Goal: Entertainment & Leisure: Consume media (video, audio)

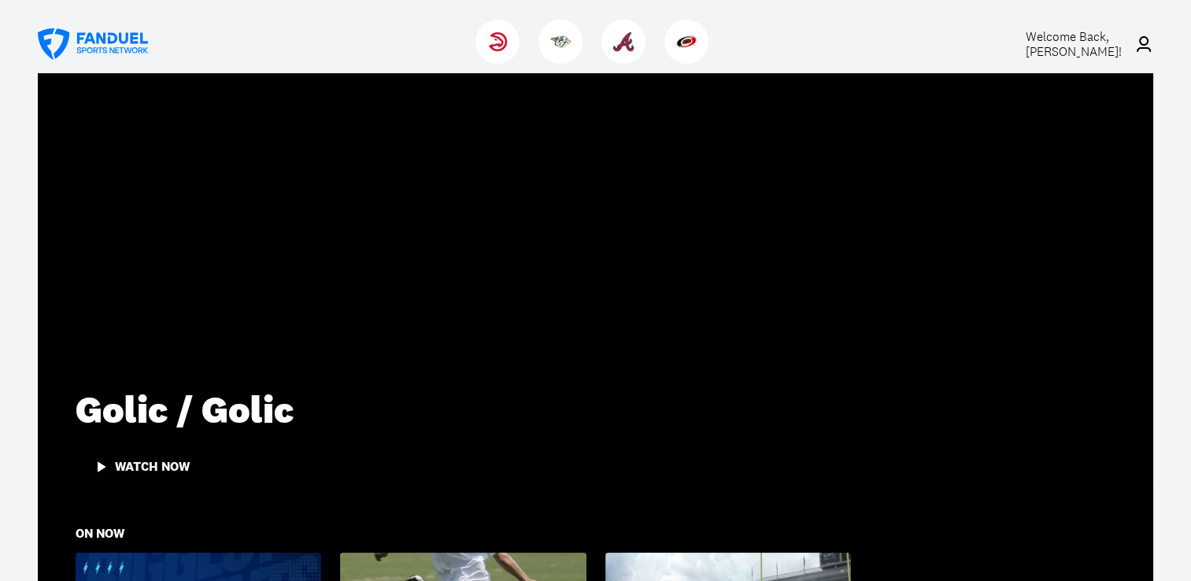
click at [129, 462] on div "Watch Now" at bounding box center [152, 467] width 75 height 14
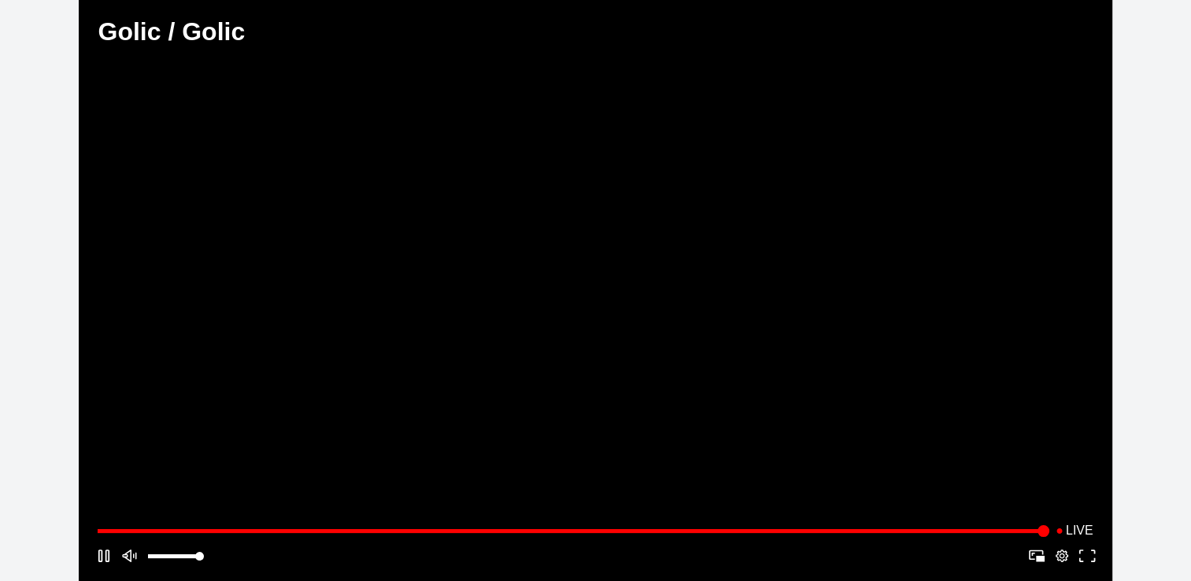
click at [896, 28] on div "Golic / Golic Golic / Golic aired on [DATE]" at bounding box center [595, 34] width 1033 height 69
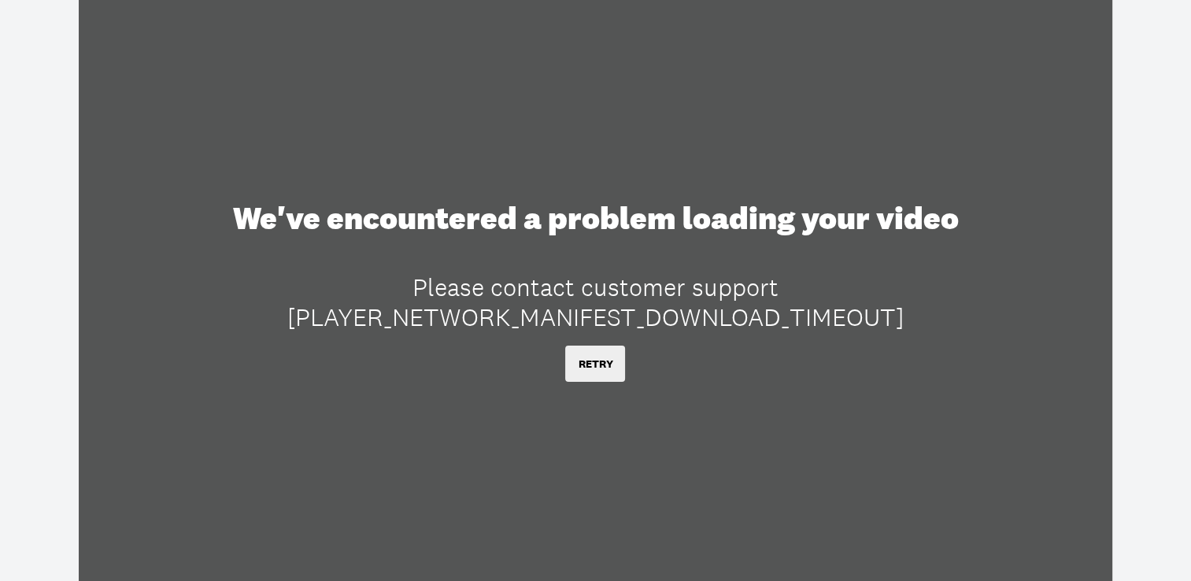
click at [593, 368] on button "RETRY" at bounding box center [595, 364] width 60 height 36
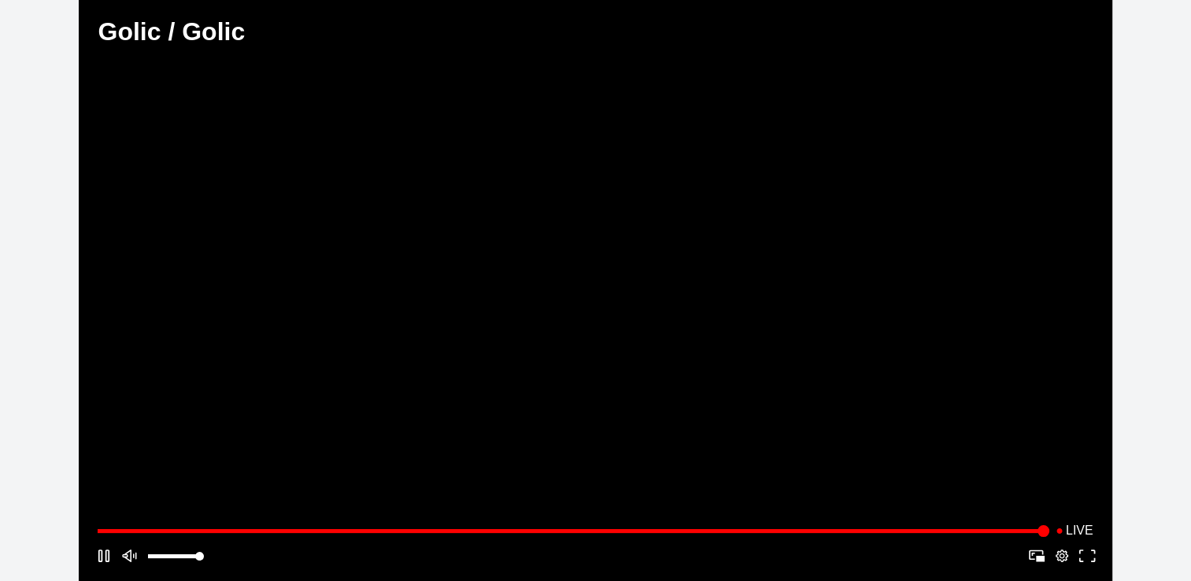
click at [475, 301] on button "Play/Pause" at bounding box center [598, 290] width 795 height 343
click at [581, 198] on div "Play" at bounding box center [598, 290] width 789 height 337
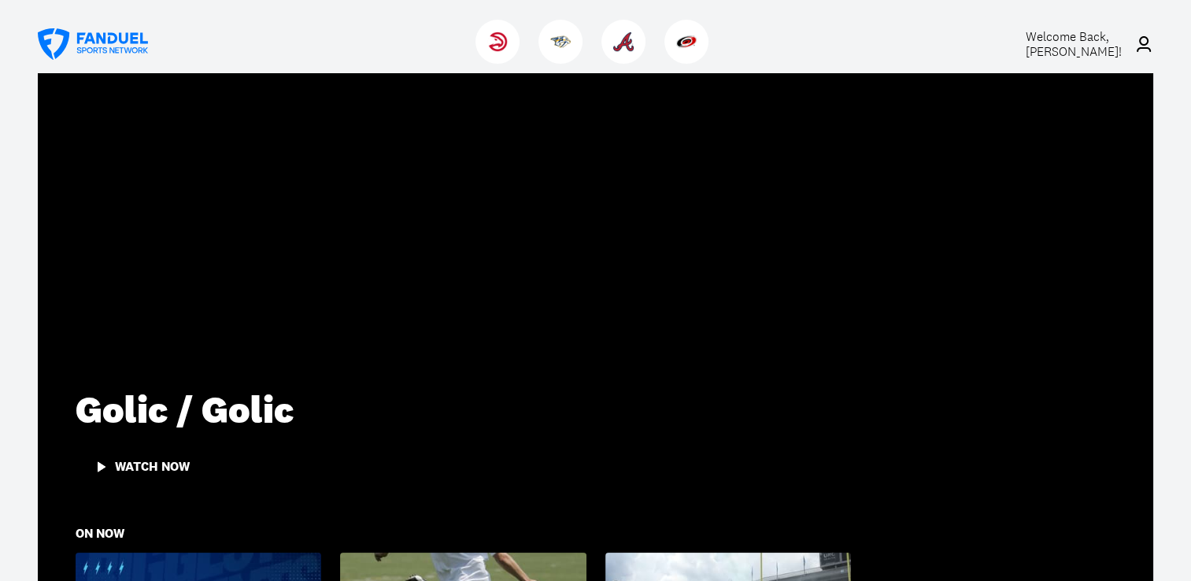
click at [1060, 44] on span "Welcome Back, Gordon L. Joyner !" at bounding box center [1074, 43] width 96 height 31
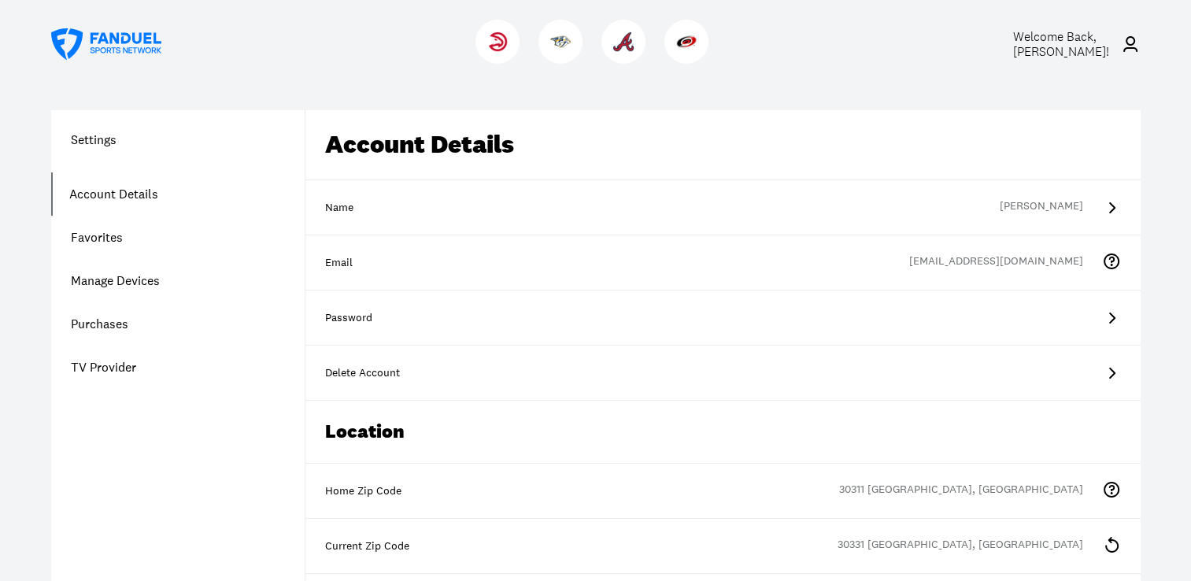
click at [1060, 44] on span "Welcome Back, Gordon L. Joyner !" at bounding box center [1060, 43] width 96 height 31
click at [1135, 43] on icon at bounding box center [1130, 44] width 14 height 16
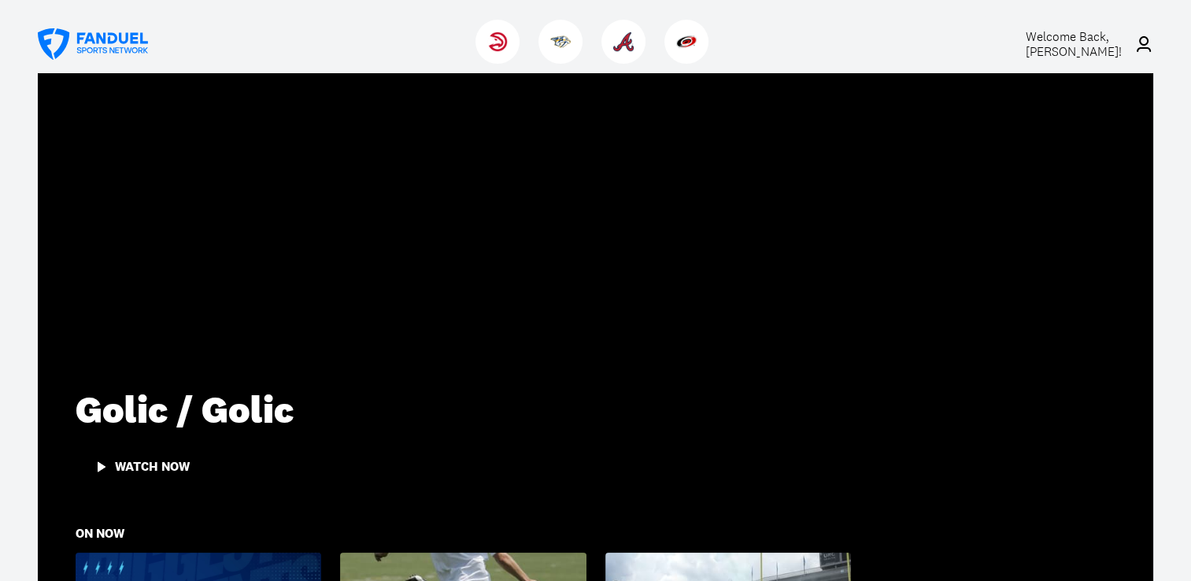
click at [1070, 50] on span "Welcome Back, Gordon L. Joyner !" at bounding box center [1074, 43] width 96 height 31
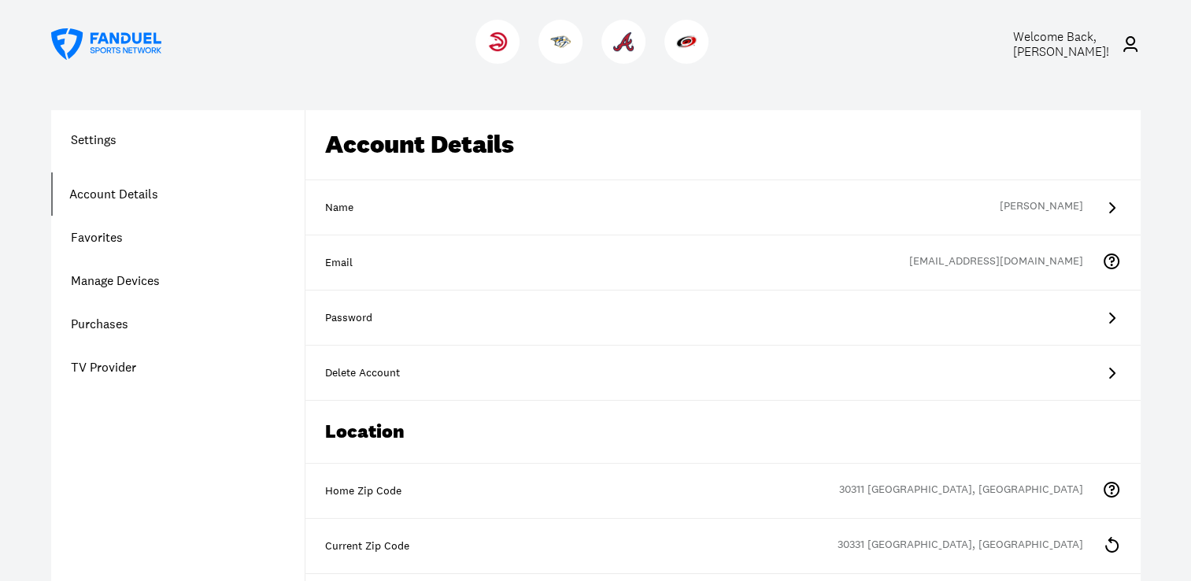
click at [1070, 50] on span "Welcome Back, Gordon L. Joyner !" at bounding box center [1060, 43] width 96 height 31
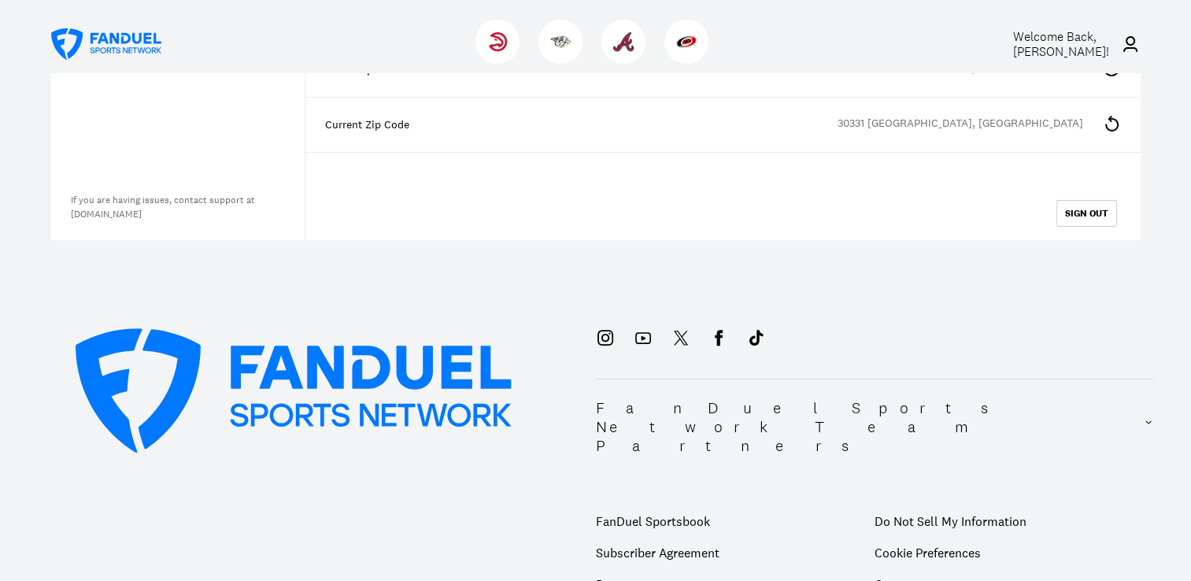
scroll to position [431, 0]
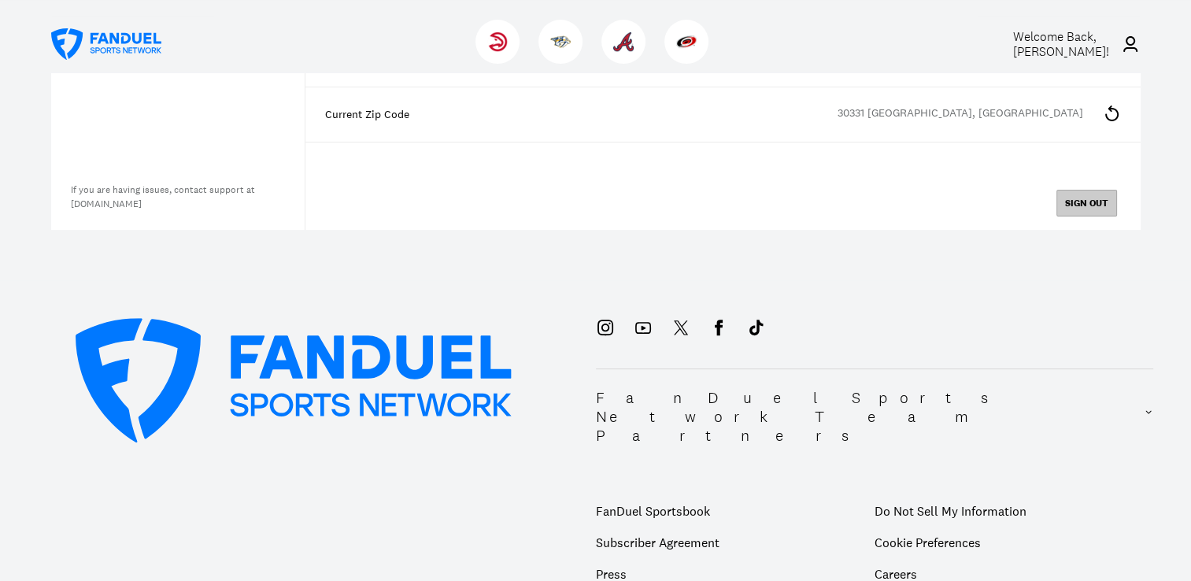
click at [1080, 198] on button "SIGN OUT" at bounding box center [1087, 203] width 61 height 27
